Goal: Task Accomplishment & Management: Complete application form

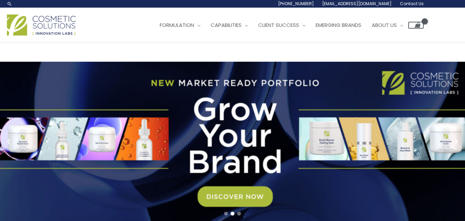
click at [412, 3] on span "Contact Us" at bounding box center [412, 4] width 24 height 6
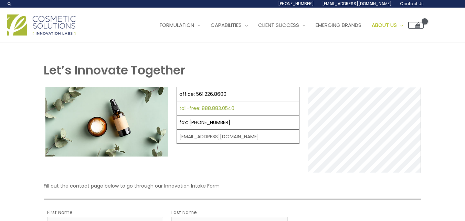
select select
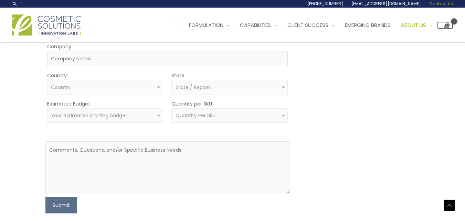
scroll to position [207, 0]
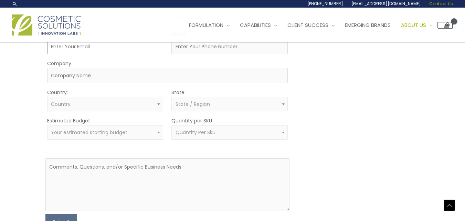
drag, startPoint x: 57, startPoint y: 51, endPoint x: 77, endPoint y: 63, distance: 23.3
click at [57, 51] on input "Email" at bounding box center [105, 46] width 116 height 15
type input "[EMAIL_ADDRESS][DOMAIN_NAME]"
type input "Jaxon"
type input "Feetham"
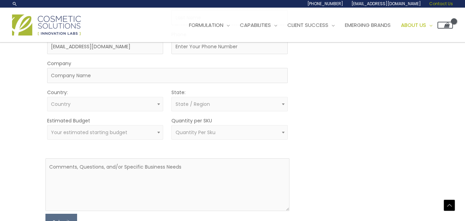
type input "09830152514"
type input "SEO"
select select "[GEOGRAPHIC_DATA]"
select select
click at [119, 101] on span "× [GEOGRAPHIC_DATA]" at bounding box center [105, 104] width 108 height 7
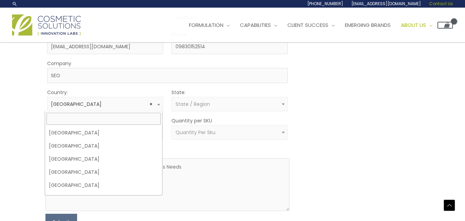
scroll to position [1348, 0]
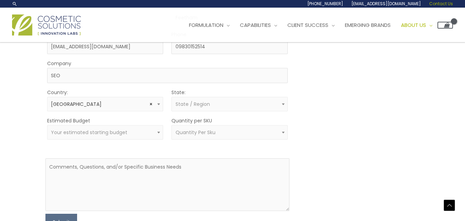
click at [119, 101] on span "× [GEOGRAPHIC_DATA]" at bounding box center [105, 104] width 108 height 7
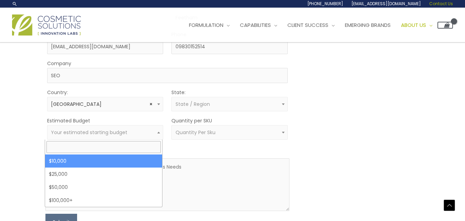
click at [112, 134] on span "Your estimated starting budget" at bounding box center [89, 132] width 76 height 7
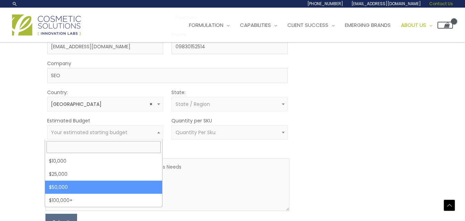
select select "50000"
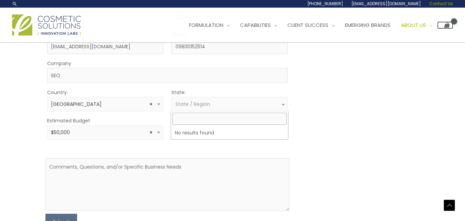
click at [195, 104] on span "State / Region" at bounding box center [193, 104] width 34 height 7
click at [193, 134] on li "No results found" at bounding box center [229, 132] width 117 height 13
click at [190, 147] on form "First Name [PERSON_NAME] Last Name [PERSON_NAME] Email [EMAIL_ADDRESS][DOMAIN_N…" at bounding box center [167, 115] width 244 height 229
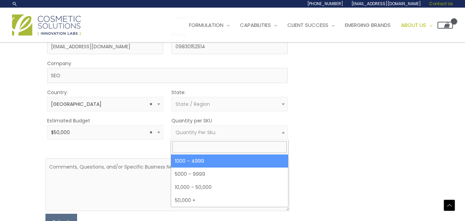
click at [189, 132] on span "Quantity Per Sku" at bounding box center [196, 132] width 40 height 7
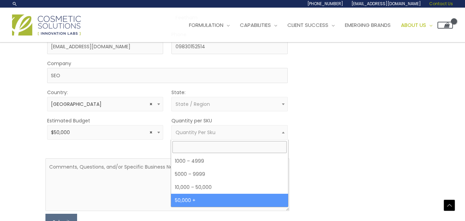
select select "13"
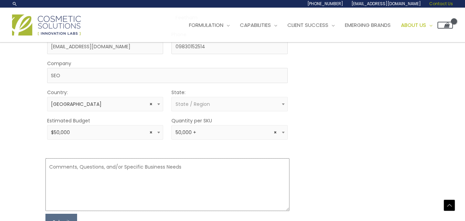
click at [184, 193] on textarea at bounding box center [167, 184] width 244 height 53
paste textarea "Lo , I dolo sit'am conse adip. E’s doeiusmo tem incidid utlabo et dolorema aliq…"
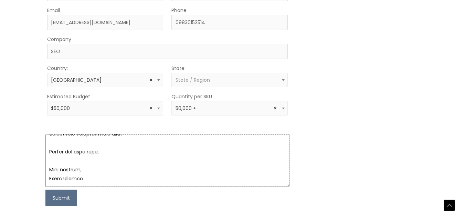
scroll to position [275, 0]
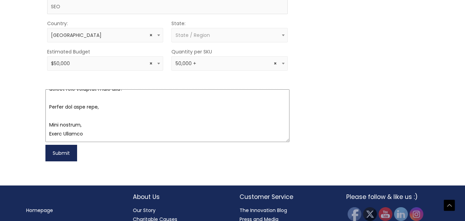
type textarea "Lo , I dolo sit'am conse adip. E’s doeiusmo tem incidid utlabo et dolorema aliq…"
click at [64, 159] on button "Submit" at bounding box center [61, 153] width 32 height 17
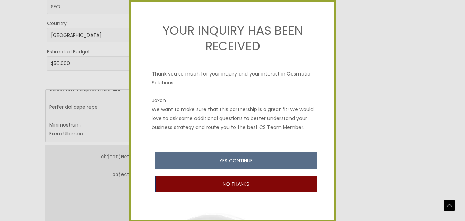
click at [241, 191] on button "NO THANKS" at bounding box center [236, 184] width 162 height 17
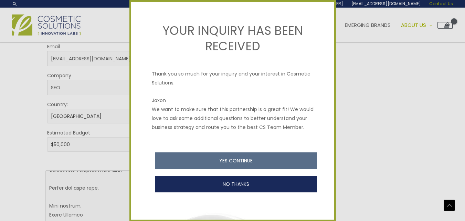
scroll to position [172, 0]
